Goal: Task Accomplishment & Management: Manage account settings

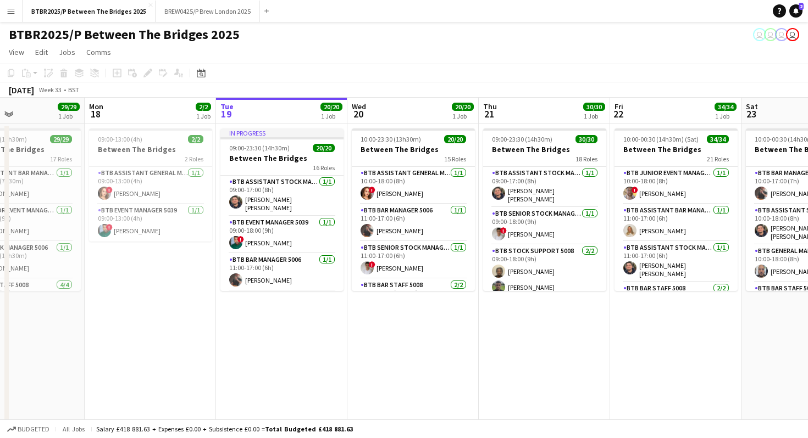
scroll to position [0, 440]
click at [289, 259] on app-card-role "BTB Bar Manager 5006 [DATE] 11:00-17:00 (6h) [PERSON_NAME]" at bounding box center [282, 272] width 123 height 37
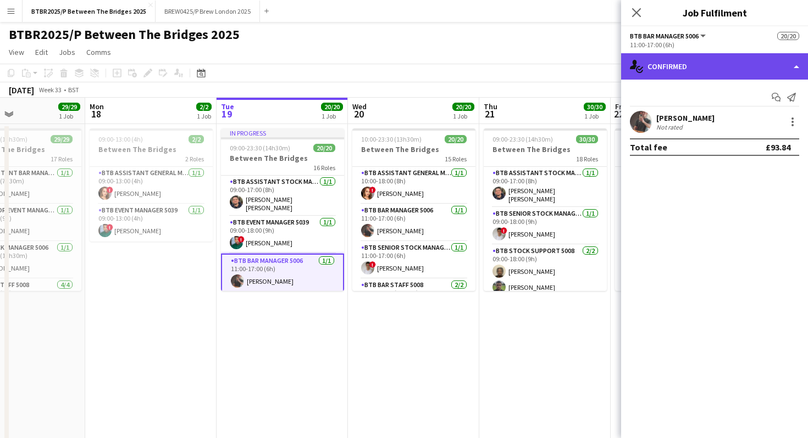
click at [755, 66] on div "single-neutral-actions-check-2 Confirmed" at bounding box center [714, 66] width 187 height 26
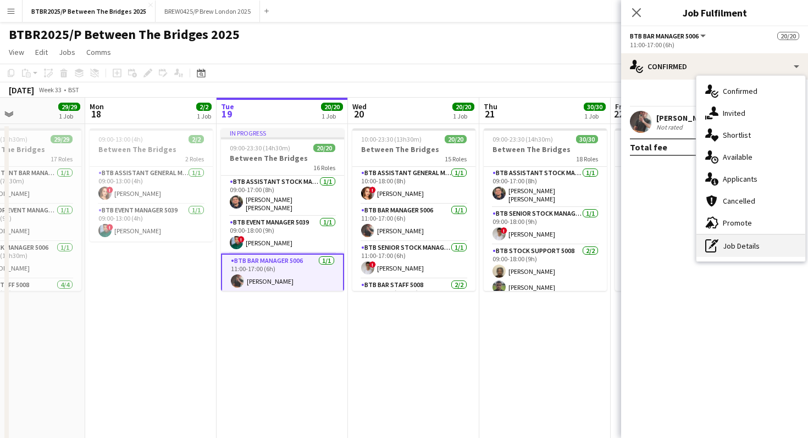
click at [741, 249] on div "pen-write Job Details" at bounding box center [750, 246] width 109 height 22
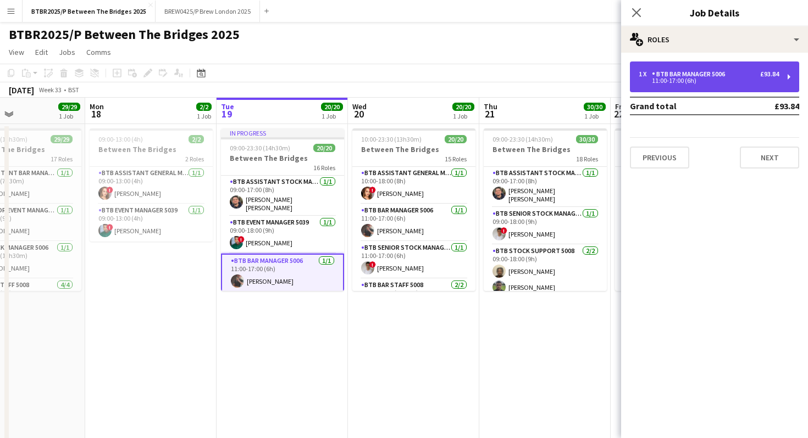
click at [729, 79] on div "11:00-17:00 (6h)" at bounding box center [708, 80] width 140 height 5
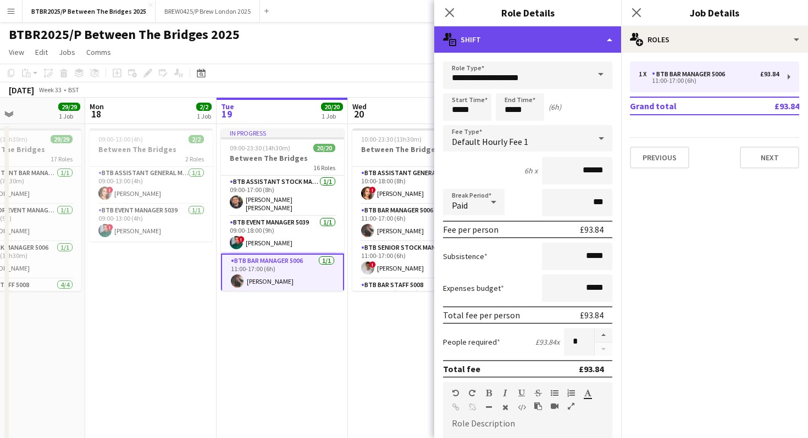
click at [592, 40] on div "multiple-actions-text Shift" at bounding box center [527, 39] width 187 height 26
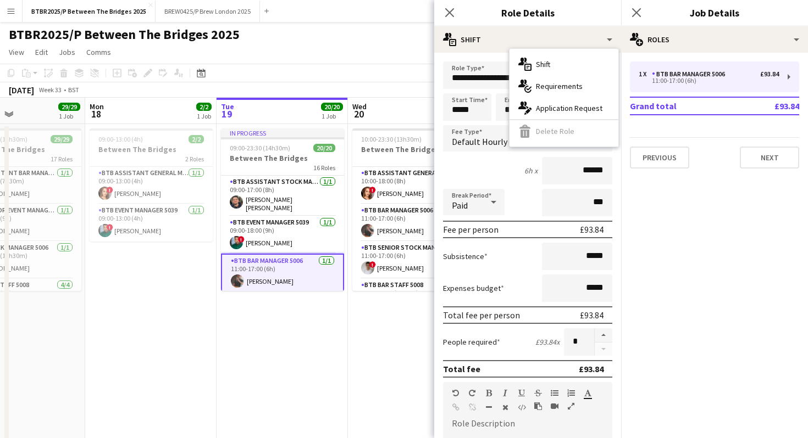
click at [387, 45] on app-page-menu "View Day view expanded Day view collapsed Month view Date picker Jump to [DATE]…" at bounding box center [404, 53] width 808 height 21
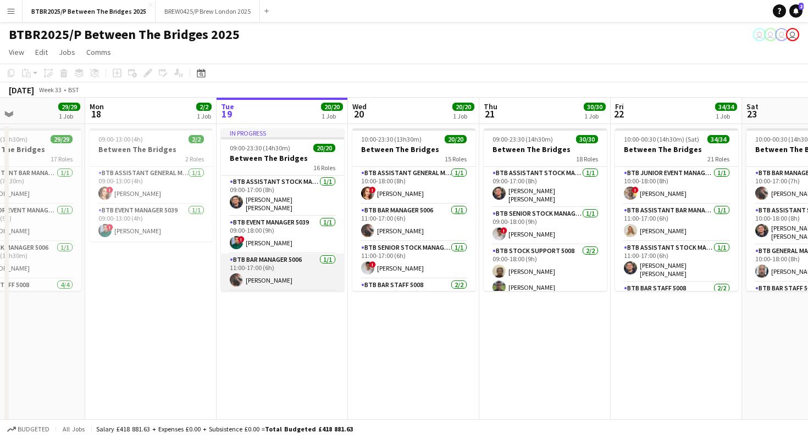
click at [288, 267] on app-card-role "BTB Bar Manager 5006 [DATE] 11:00-17:00 (6h) [PERSON_NAME]" at bounding box center [282, 272] width 123 height 37
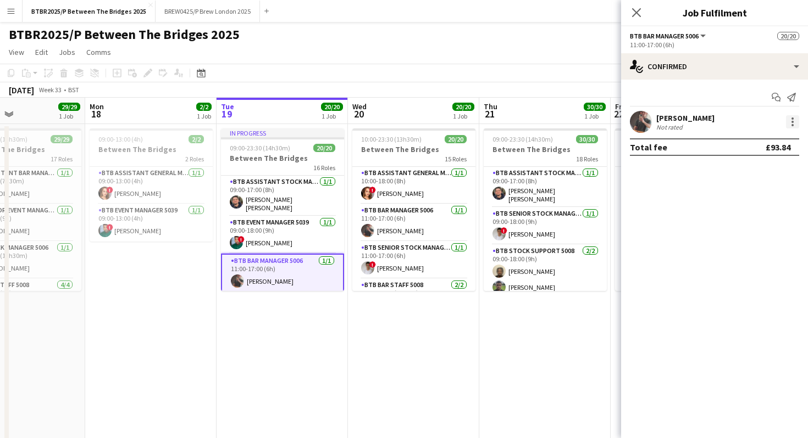
click at [794, 121] on div at bounding box center [792, 121] width 13 height 13
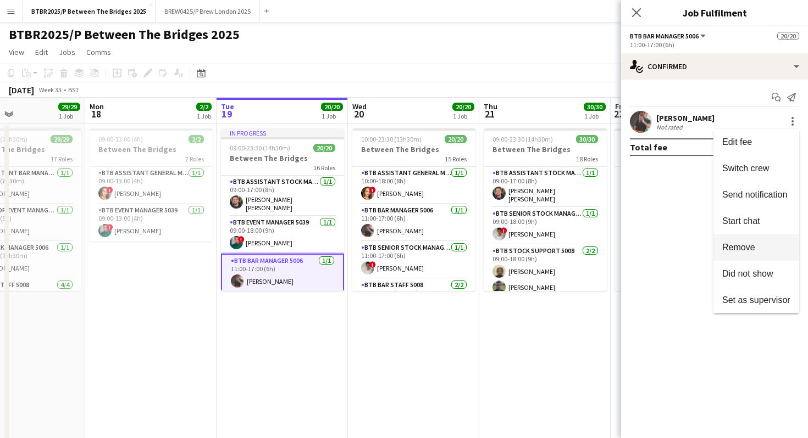
click at [759, 244] on span "Remove" at bounding box center [756, 248] width 68 height 10
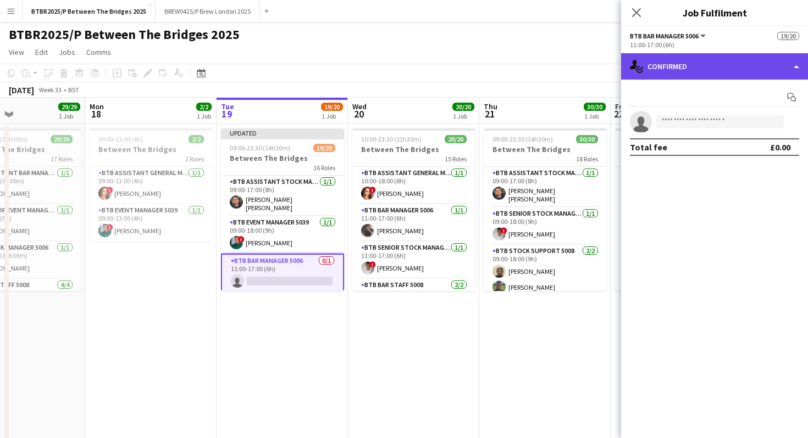
click at [718, 73] on div "single-neutral-actions-check-2 Confirmed" at bounding box center [714, 66] width 187 height 26
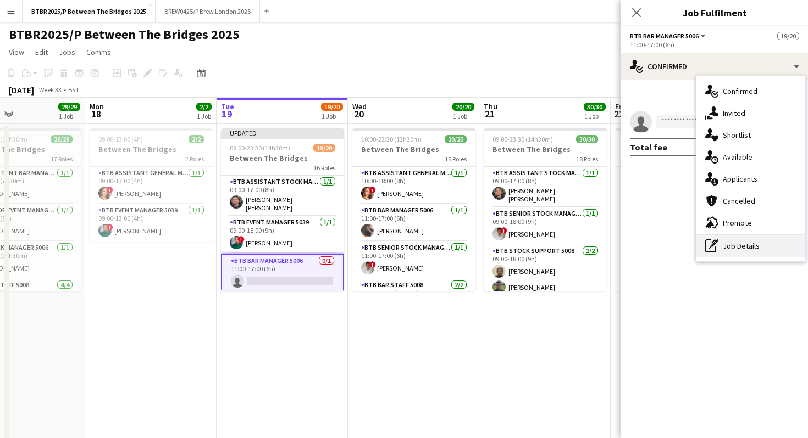
click at [731, 244] on div "pen-write Job Details" at bounding box center [750, 246] width 109 height 22
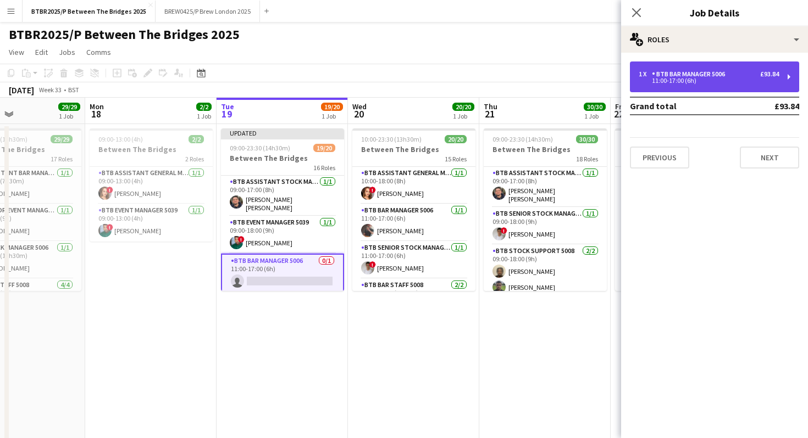
click at [702, 73] on div "BTB Bar Manager 5006" at bounding box center [690, 74] width 77 height 8
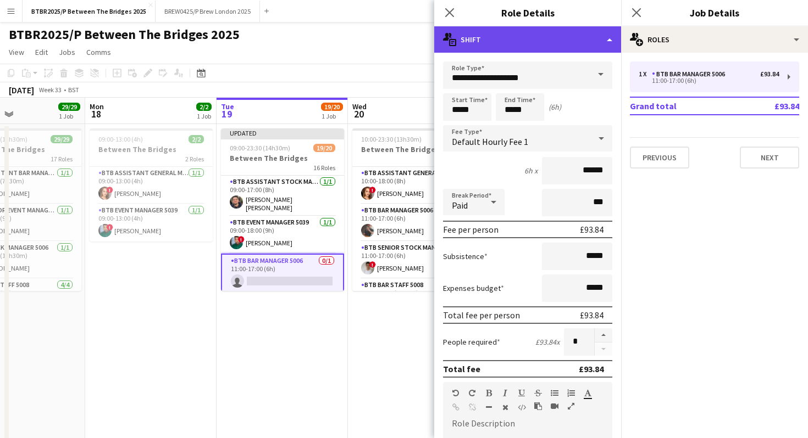
click at [580, 47] on div "multiple-actions-text Shift" at bounding box center [527, 39] width 187 height 26
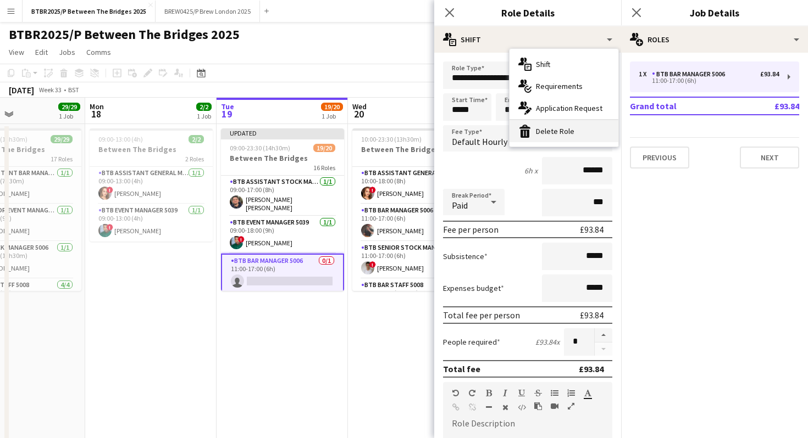
click at [576, 132] on div "bin-2 Delete Role" at bounding box center [563, 131] width 109 height 22
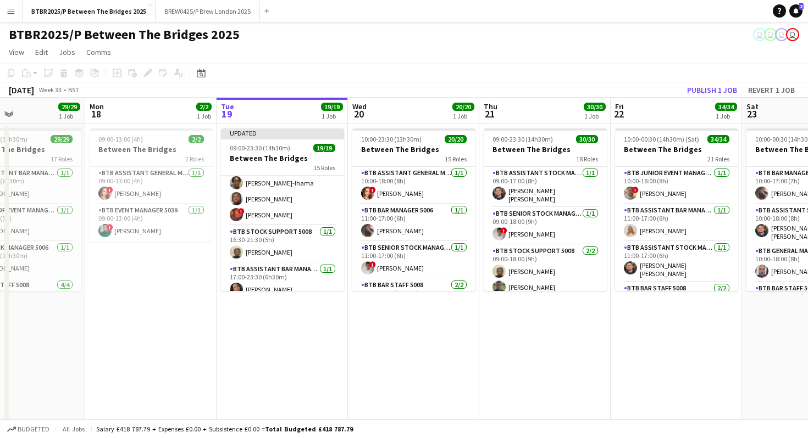
scroll to position [359, 0]
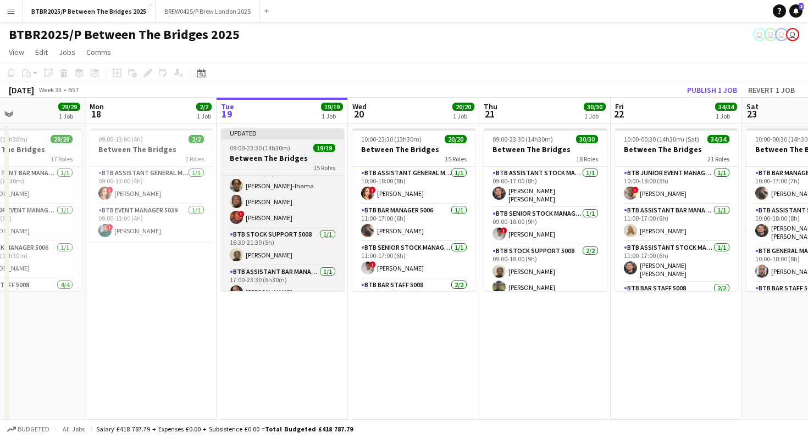
click at [275, 159] on h3 "Between The Bridges" at bounding box center [282, 158] width 123 height 10
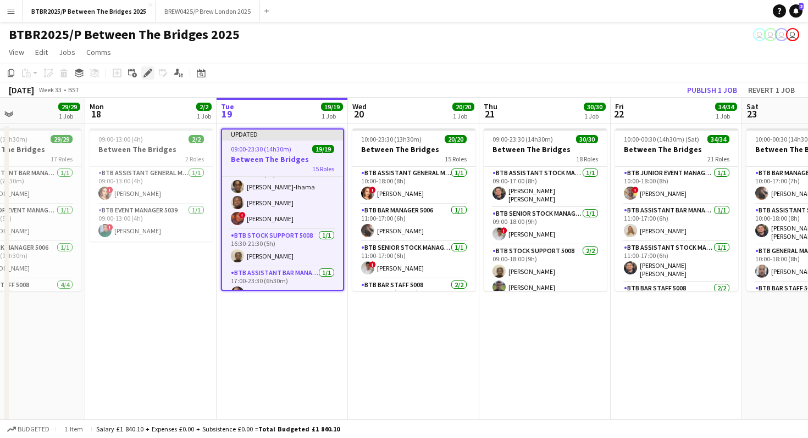
click at [146, 73] on icon at bounding box center [147, 73] width 6 height 6
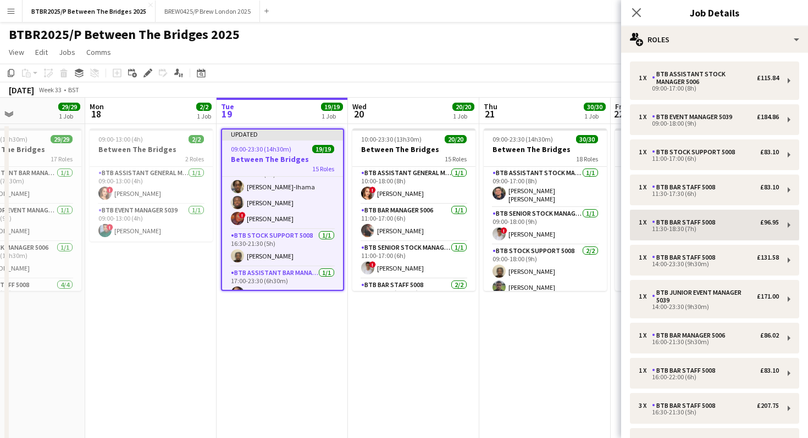
scroll to position [288, 0]
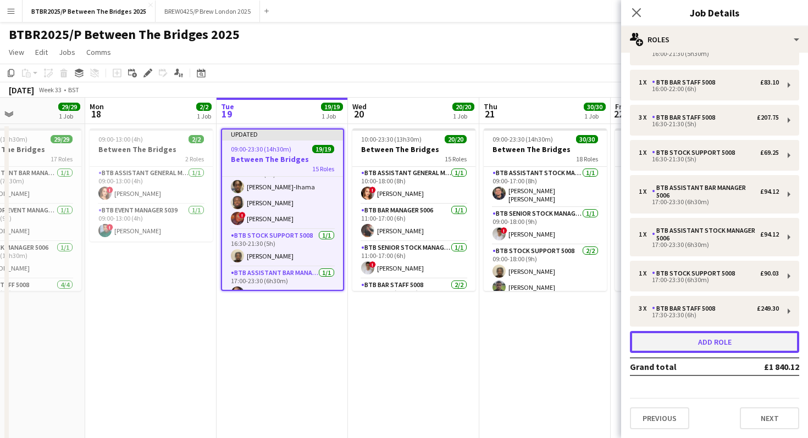
click at [677, 343] on button "Add role" at bounding box center [714, 342] width 169 height 22
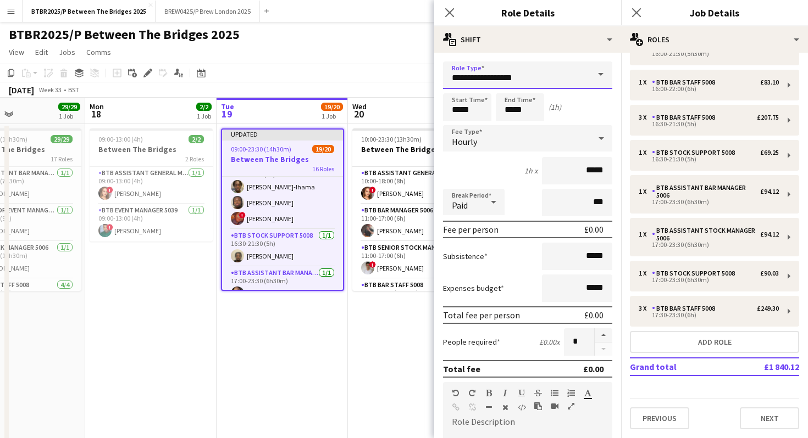
drag, startPoint x: 524, startPoint y: 76, endPoint x: 426, endPoint y: 68, distance: 98.1
click at [426, 68] on body "Menu Boards Boards Boards All jobs Status Workforce Workforce My Workforce Recr…" at bounding box center [404, 255] width 808 height 510
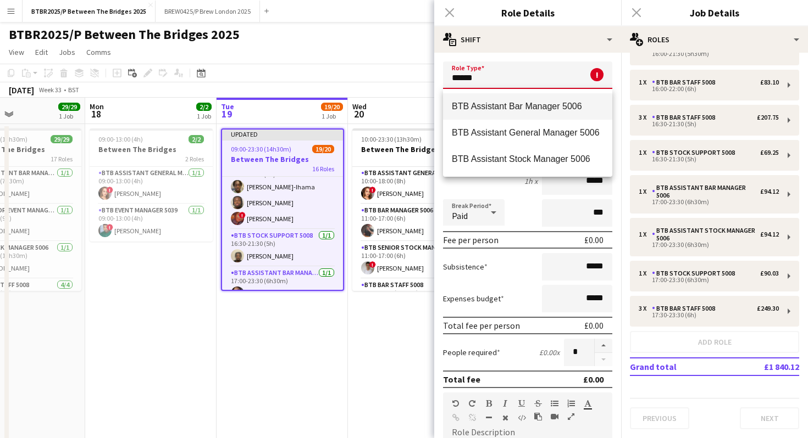
click at [474, 104] on span "BTB Assistant Bar Manager 5006" at bounding box center [528, 106] width 152 height 10
type input "**********"
type input "******"
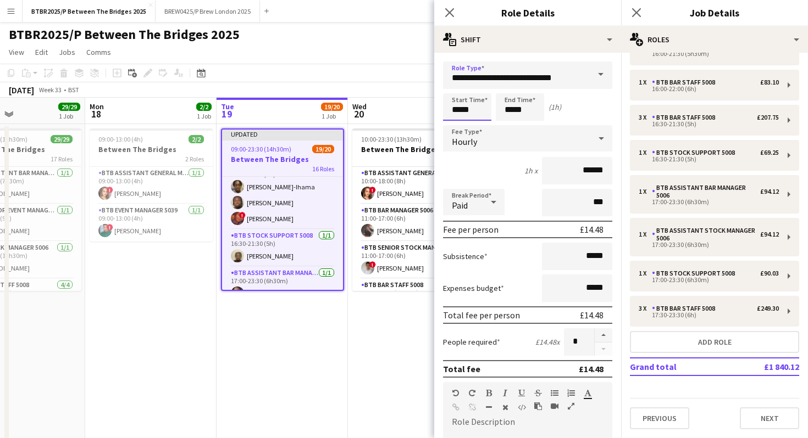
click at [474, 114] on input "*****" at bounding box center [467, 106] width 48 height 27
type input "*****"
click at [398, 27] on div "BTBR2025/P Between The Bridges 2025 user user user user" at bounding box center [404, 32] width 808 height 21
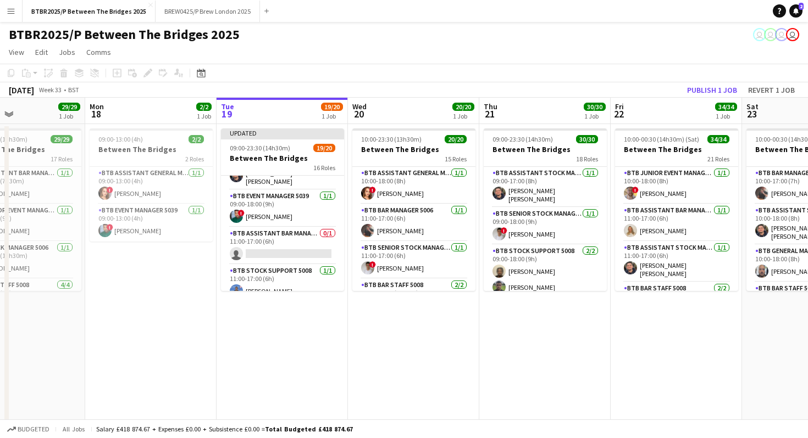
scroll to position [29, 0]
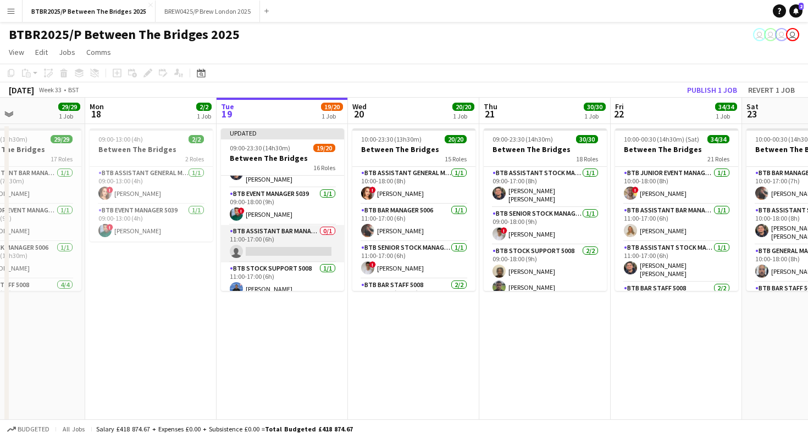
click at [291, 233] on app-card-role "BTB Assistant Bar Manager 5006 0/1 11:00-17:00 (6h) single-neutral-actions" at bounding box center [282, 243] width 123 height 37
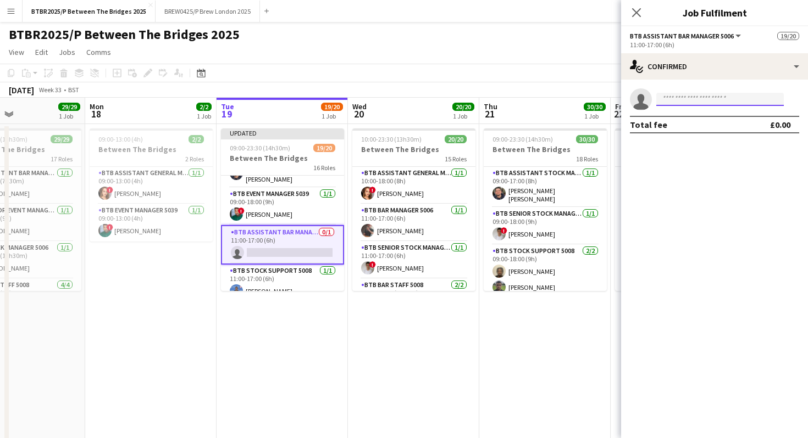
click at [688, 102] on input at bounding box center [719, 99] width 127 height 13
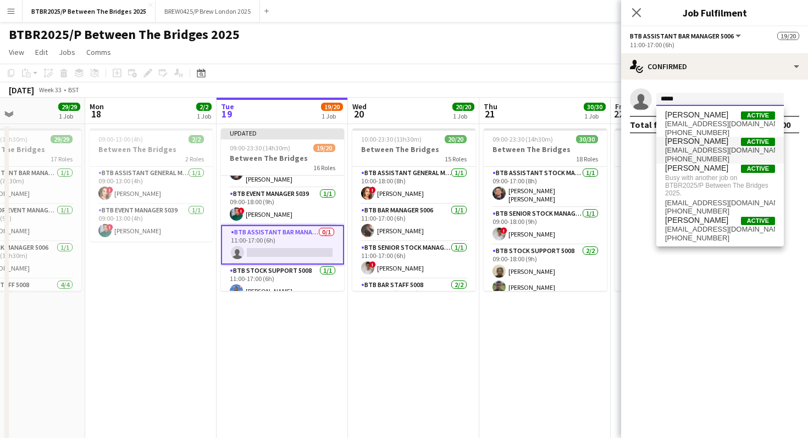
type input "*****"
click at [689, 149] on span "[EMAIL_ADDRESS][DOMAIN_NAME]" at bounding box center [720, 150] width 110 height 9
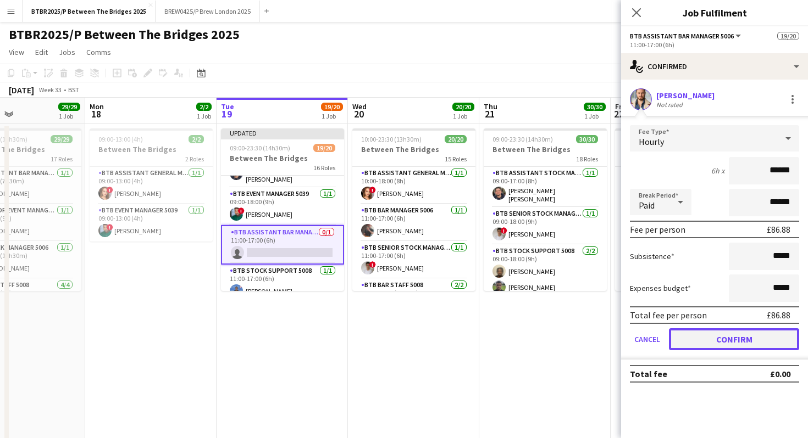
click at [674, 338] on button "Confirm" at bounding box center [734, 340] width 130 height 22
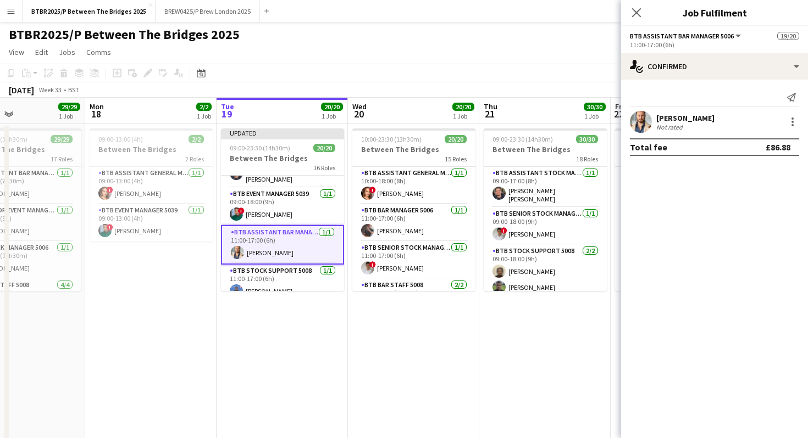
click at [577, 42] on div "BTBR2025/P Between The Bridges 2025 user user user user" at bounding box center [404, 32] width 808 height 21
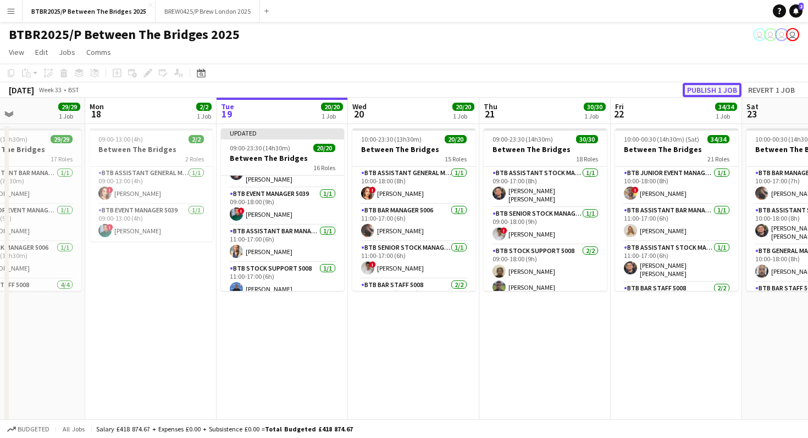
click at [695, 90] on button "Publish 1 job" at bounding box center [711, 90] width 59 height 14
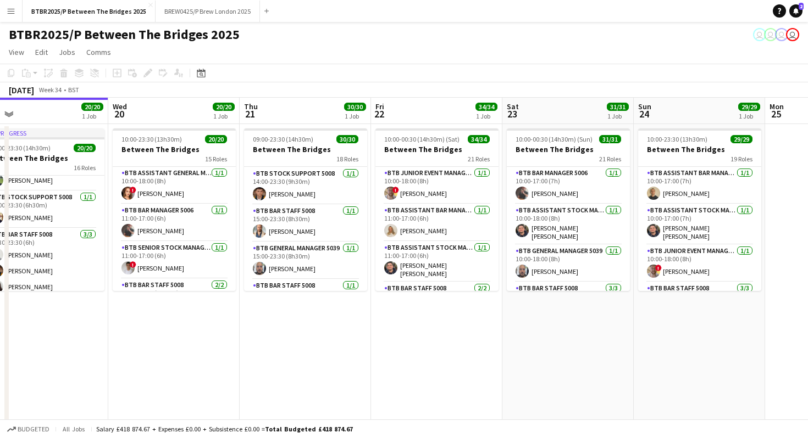
scroll to position [367, 0]
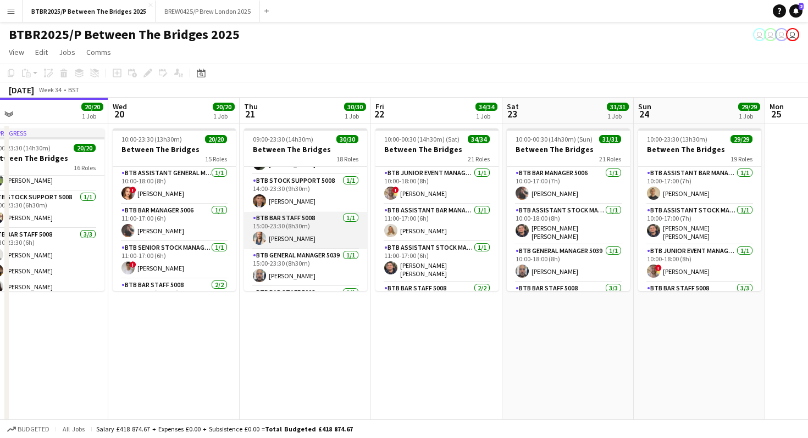
click at [314, 232] on app-card-role "BTB Bar Staff 5008 [DATE] 15:00-23:30 (8h30m) [PERSON_NAME]" at bounding box center [305, 230] width 123 height 37
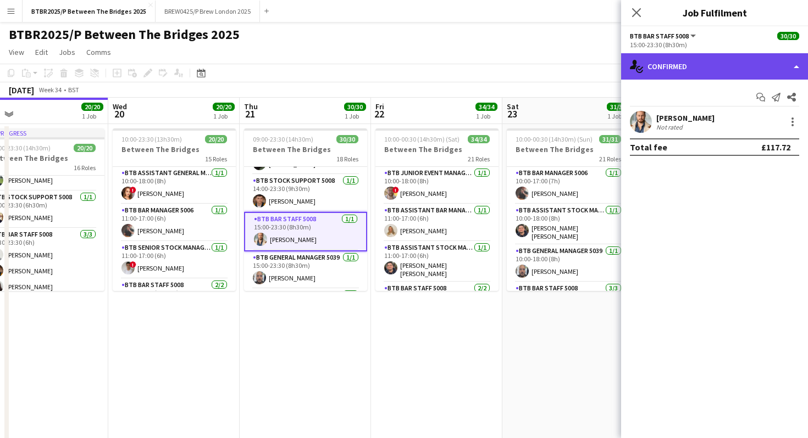
click at [709, 72] on div "single-neutral-actions-check-2 Confirmed" at bounding box center [714, 66] width 187 height 26
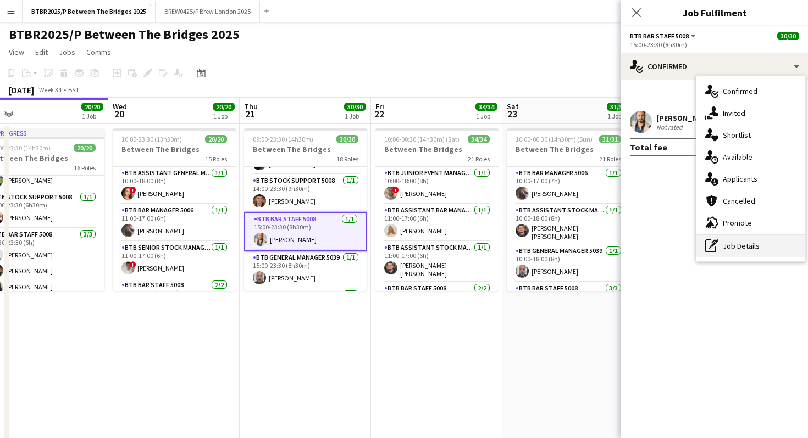
click at [726, 242] on div "pen-write Job Details" at bounding box center [750, 246] width 109 height 22
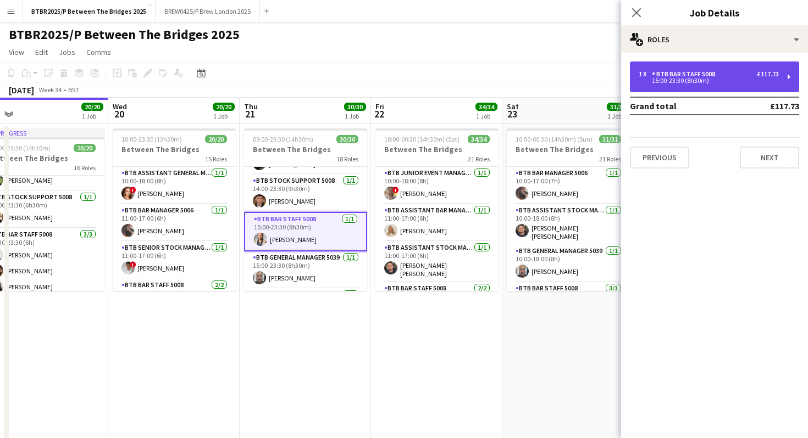
click at [714, 87] on div "1 x BTB Bar Staff 5008 £117.73 15:00-23:30 (8h30m)" at bounding box center [714, 77] width 169 height 31
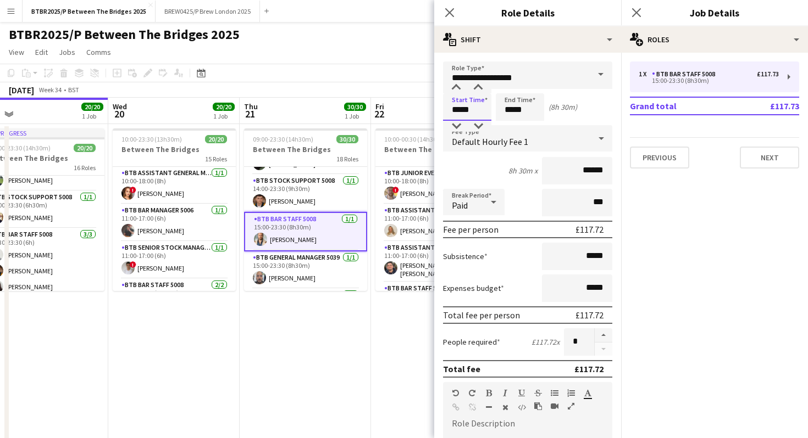
drag, startPoint x: 480, startPoint y: 112, endPoint x: 409, endPoint y: 113, distance: 70.9
click at [409, 113] on body "Menu Boards Boards Boards All jobs Status Workforce Workforce My Workforce Recr…" at bounding box center [404, 255] width 808 height 510
type input "*****"
click at [482, 109] on input "*****" at bounding box center [467, 106] width 48 height 27
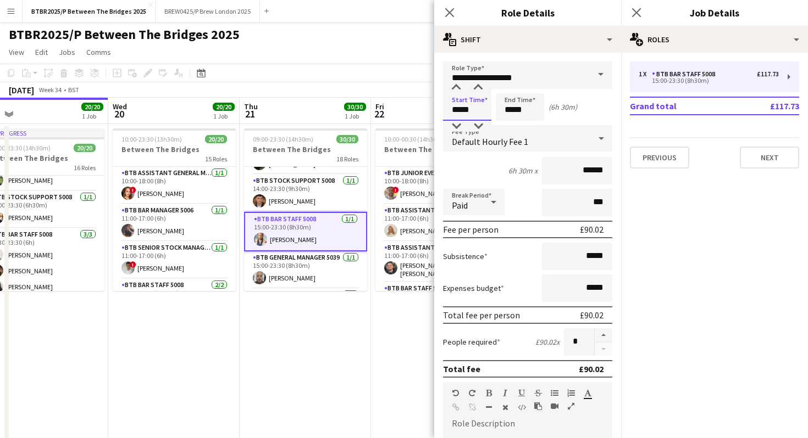
type input "*****"
click at [387, 32] on div "BTBR2025/P Between The Bridges 2025 user user user user" at bounding box center [404, 32] width 808 height 21
